Goal: Information Seeking & Learning: Check status

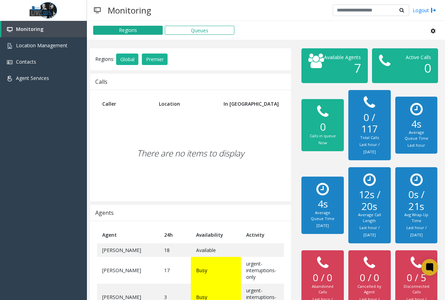
scroll to position [48, 0]
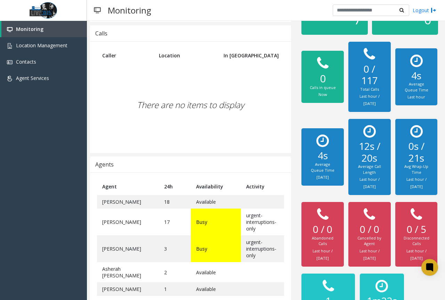
click at [147, 124] on div "There are no items to display" at bounding box center [190, 105] width 187 height 82
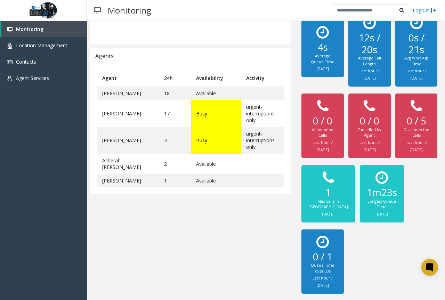
scroll to position [171, 0]
click at [118, 215] on div "Regions: Global Premier Calls Caller Location In [GEOGRAPHIC_DATA] There are no…" at bounding box center [190, 95] width 211 height 406
click at [159, 174] on td "1" at bounding box center [175, 181] width 32 height 14
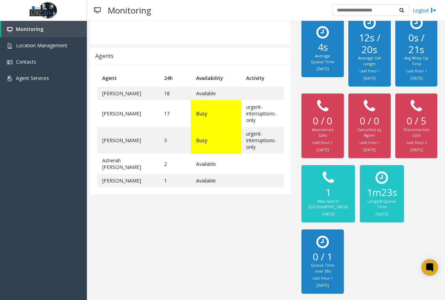
click at [172, 200] on div "Regions: Global Premier Calls Caller Location In [GEOGRAPHIC_DATA] There are no…" at bounding box center [190, 95] width 211 height 406
click at [114, 154] on td "Asherah [PERSON_NAME]" at bounding box center [128, 164] width 62 height 20
click at [184, 232] on div "Regions: Global Premier Calls Caller Location In [GEOGRAPHIC_DATA] There are no…" at bounding box center [190, 95] width 211 height 406
click at [131, 154] on td "Asherah [PERSON_NAME]" at bounding box center [128, 164] width 62 height 20
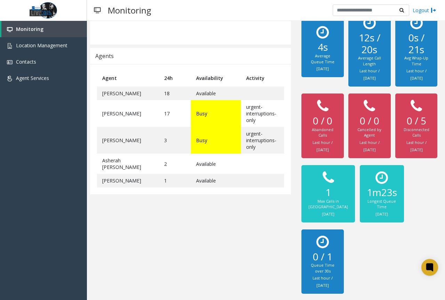
click at [131, 154] on td "Asherah [PERSON_NAME]" at bounding box center [128, 164] width 62 height 20
click at [158, 210] on div "Regions: Global Premier Calls Caller Location In [GEOGRAPHIC_DATA] There are no…" at bounding box center [190, 95] width 211 height 406
